Goal: Information Seeking & Learning: Understand process/instructions

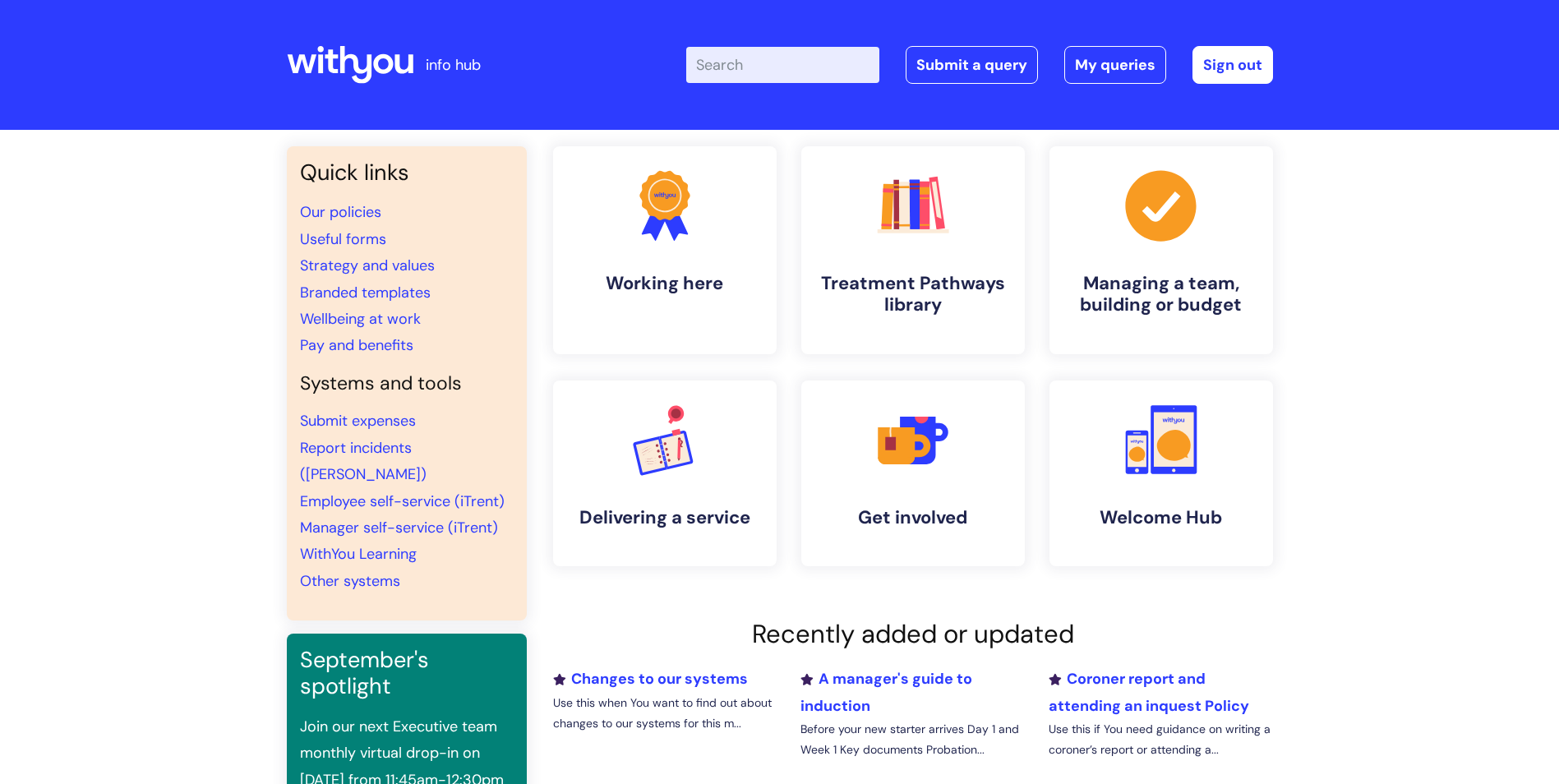
click at [770, 71] on input "Enter your search term here..." at bounding box center [782, 65] width 193 height 37
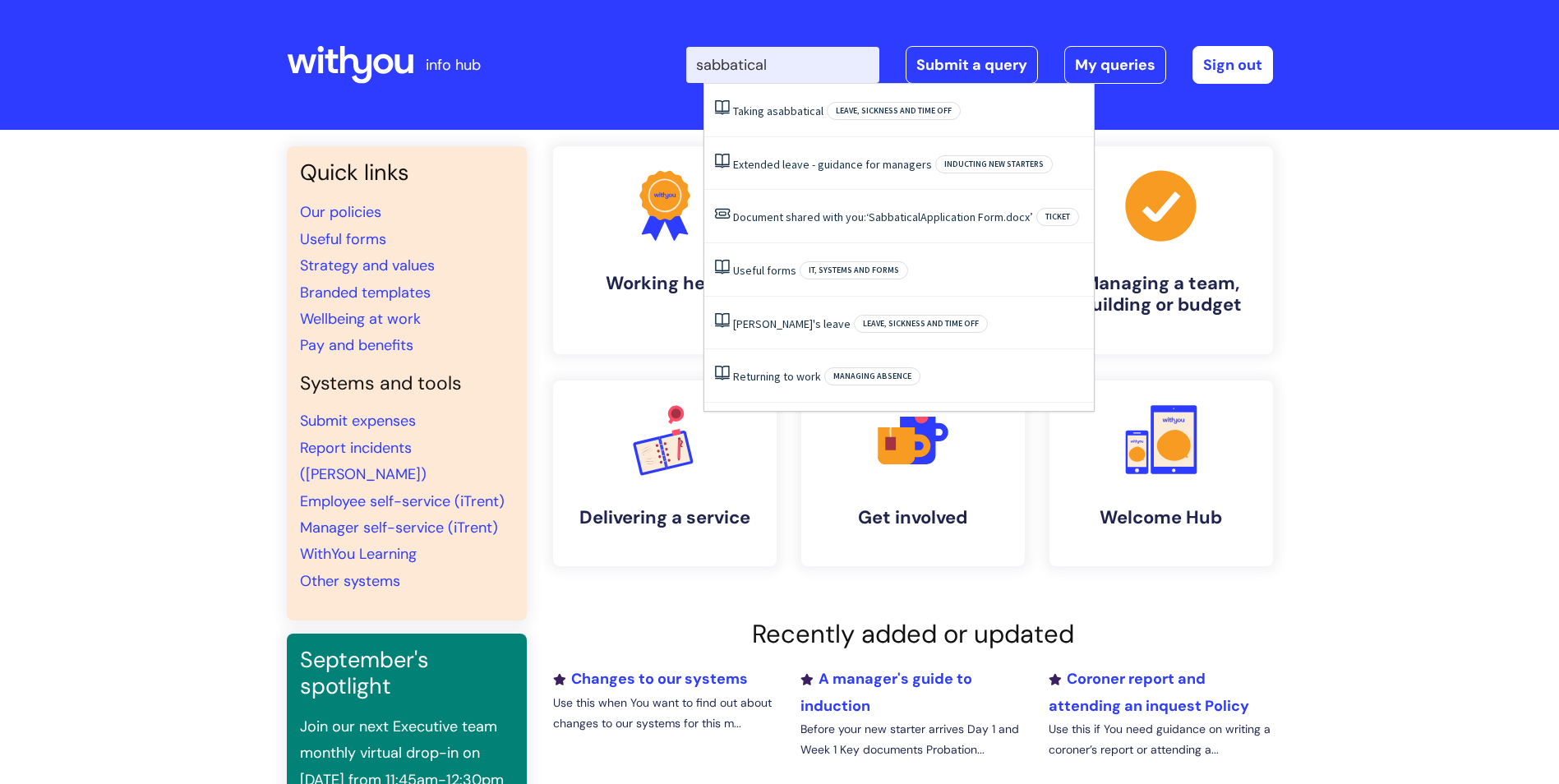
type input "sabbatical"
click button "Search" at bounding box center [0, 0] width 0 height 0
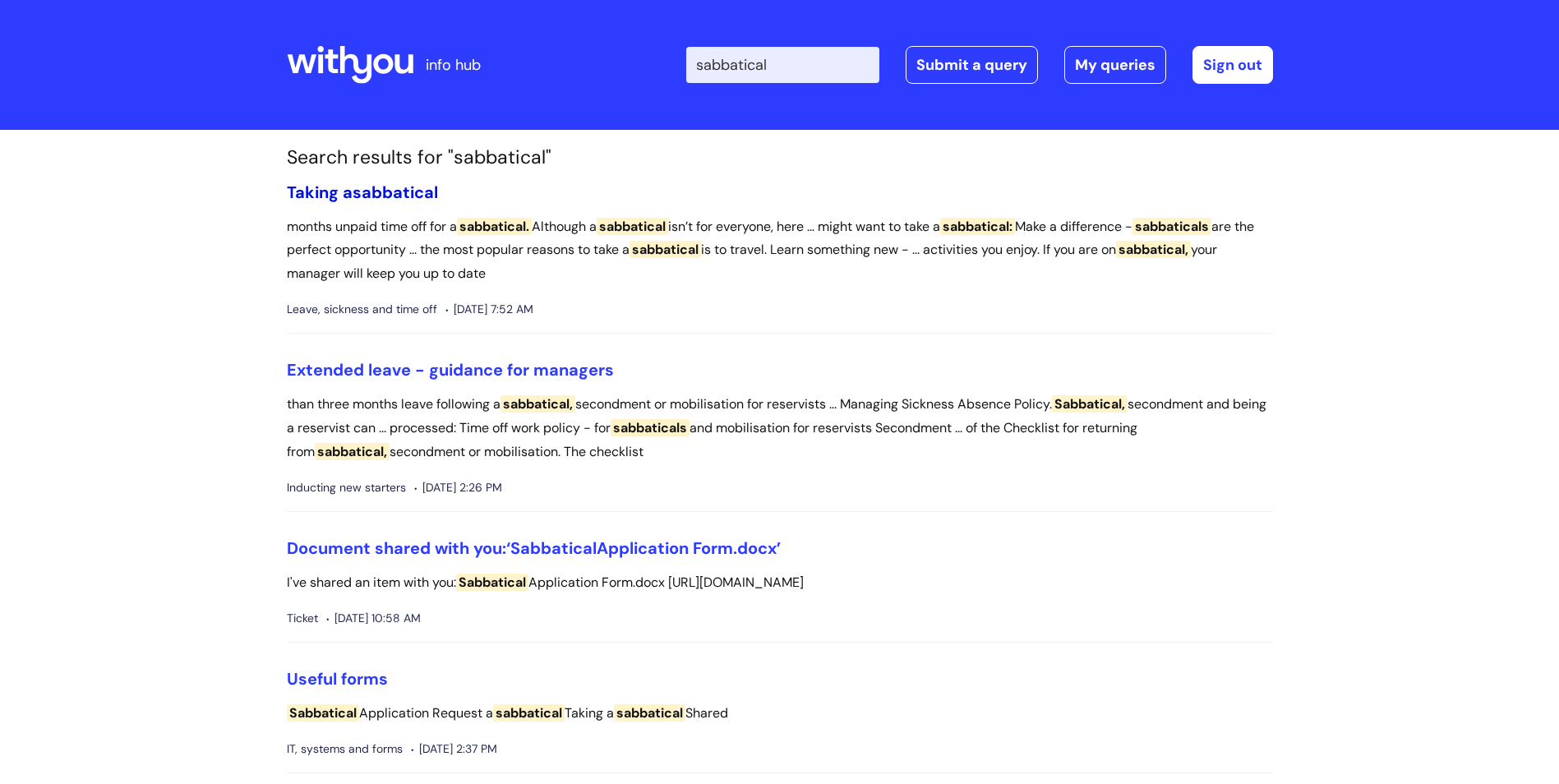
click at [390, 190] on span "sabbatical" at bounding box center [395, 192] width 85 height 21
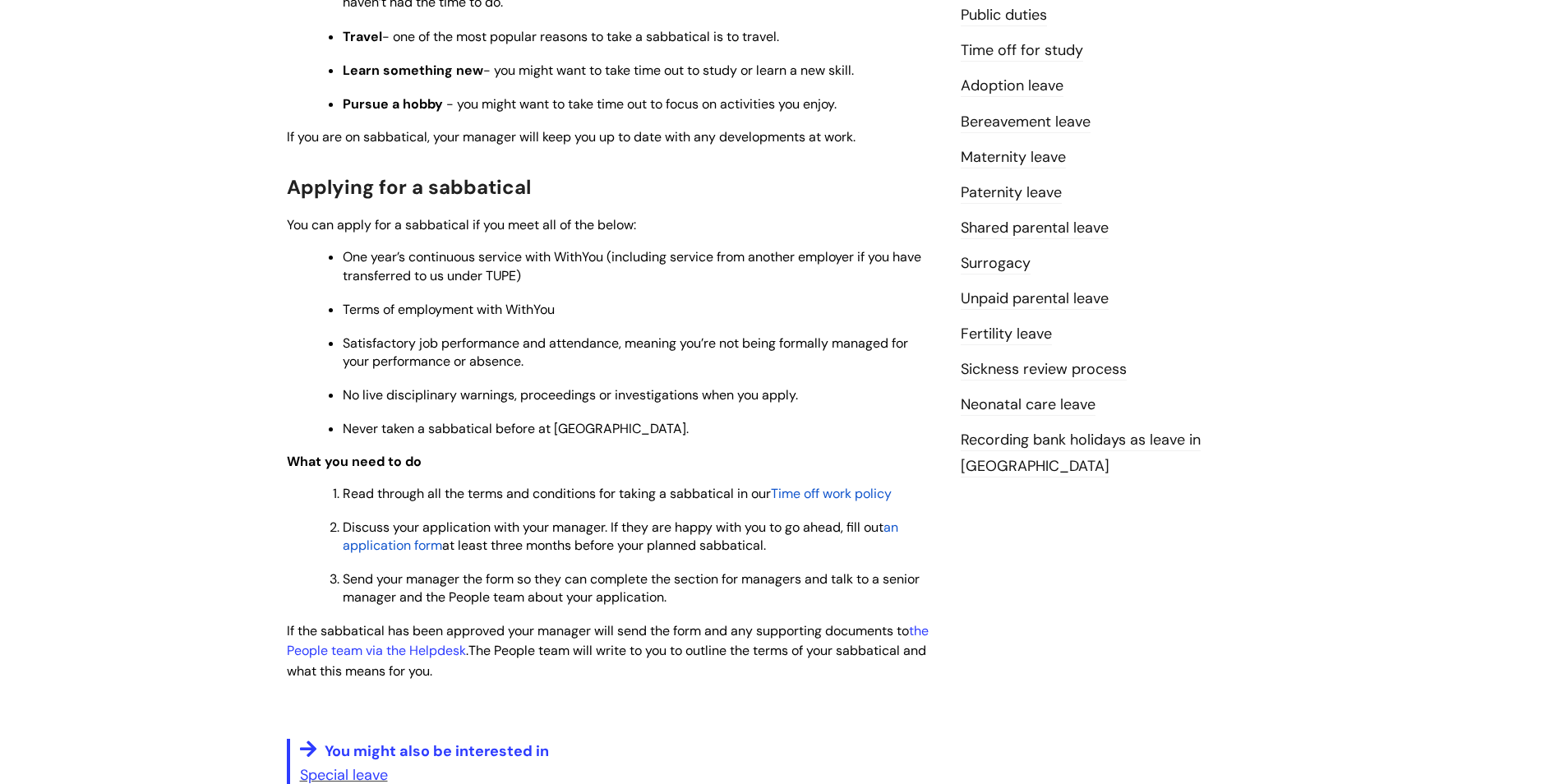
scroll to position [575, 0]
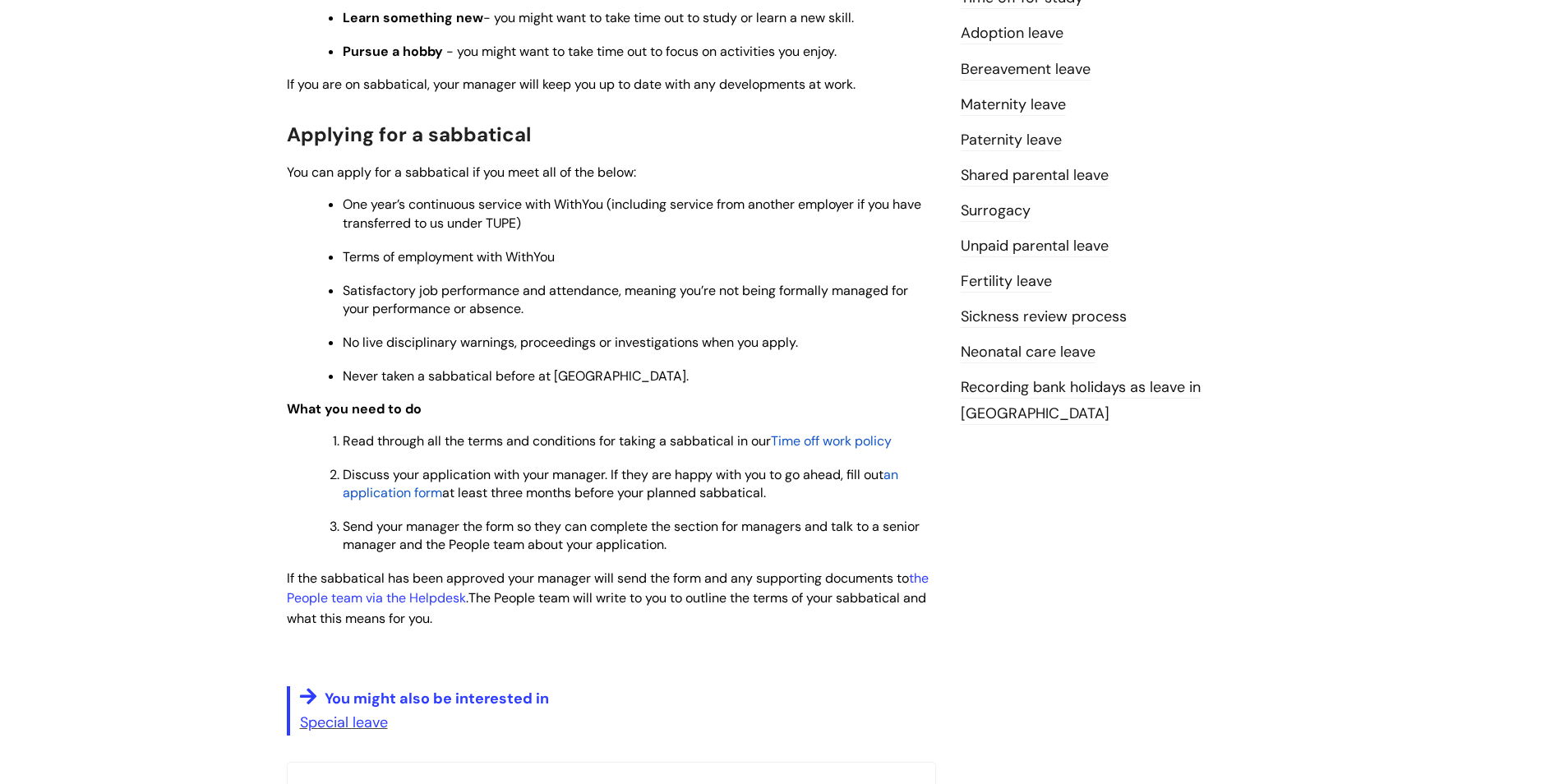
click at [371, 491] on span "an application form" at bounding box center [620, 484] width 555 height 36
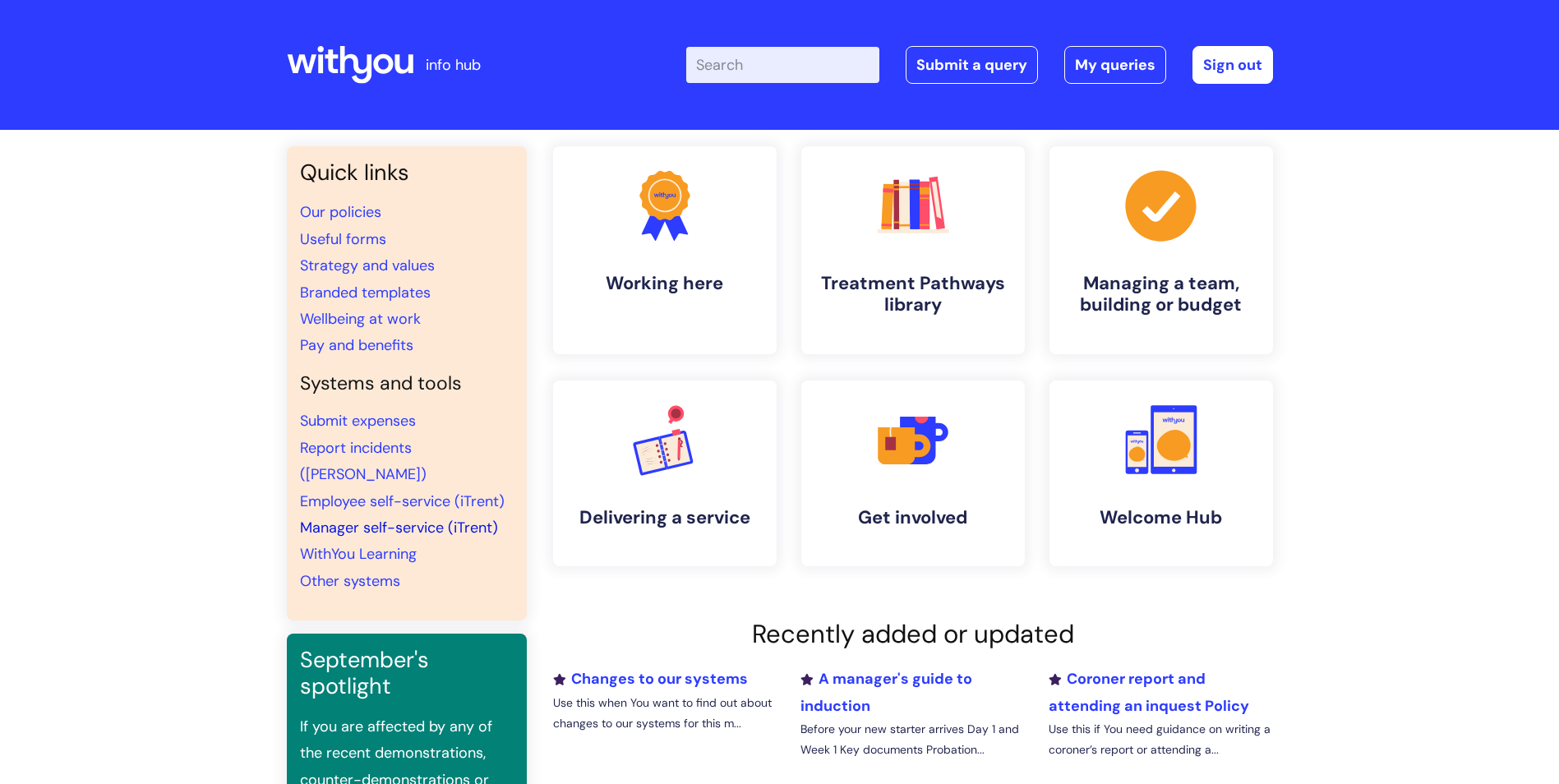
click at [382, 518] on link "Manager self-service (iTrent)" at bounding box center [399, 527] width 198 height 20
click at [460, 518] on link "Manager self-service (iTrent)" at bounding box center [399, 527] width 198 height 20
